Goal: Navigation & Orientation: Go to known website

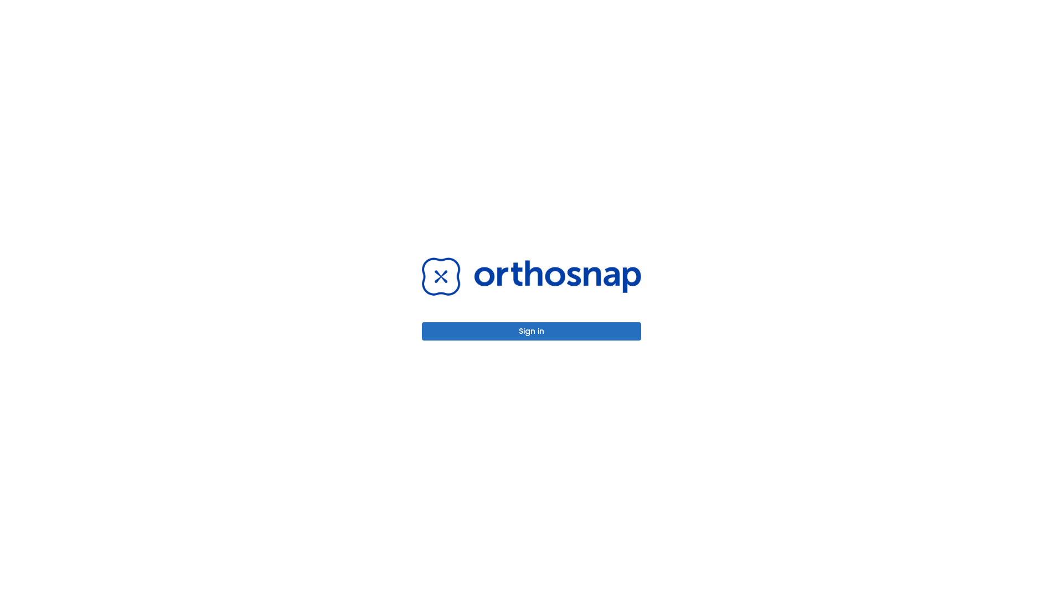
click at [532, 331] on button "Sign in" at bounding box center [531, 331] width 219 height 18
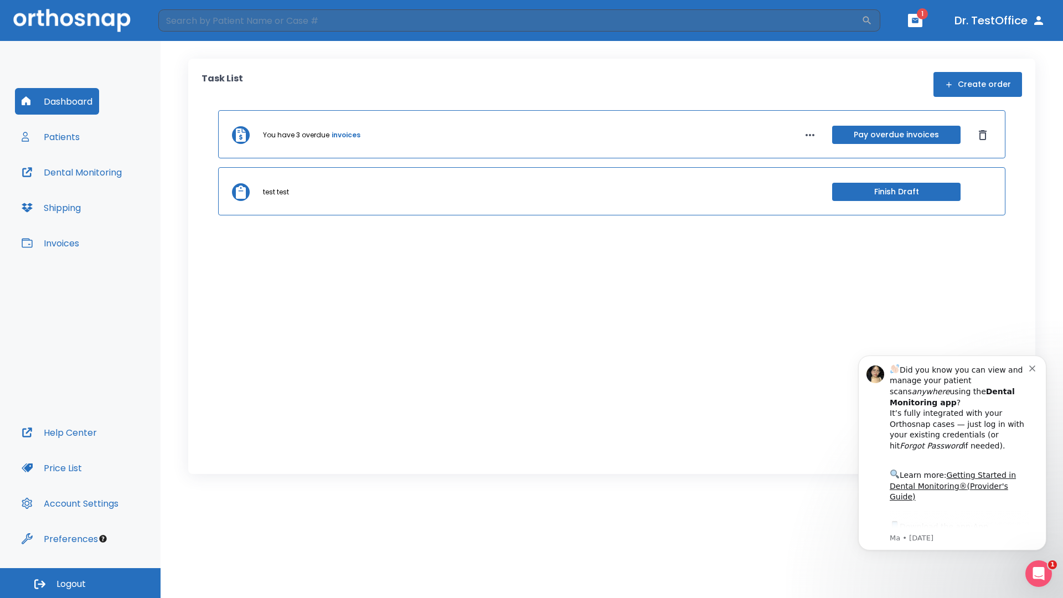
click at [80, 583] on span "Logout" at bounding box center [70, 584] width 29 height 12
